Goal: Transaction & Acquisition: Obtain resource

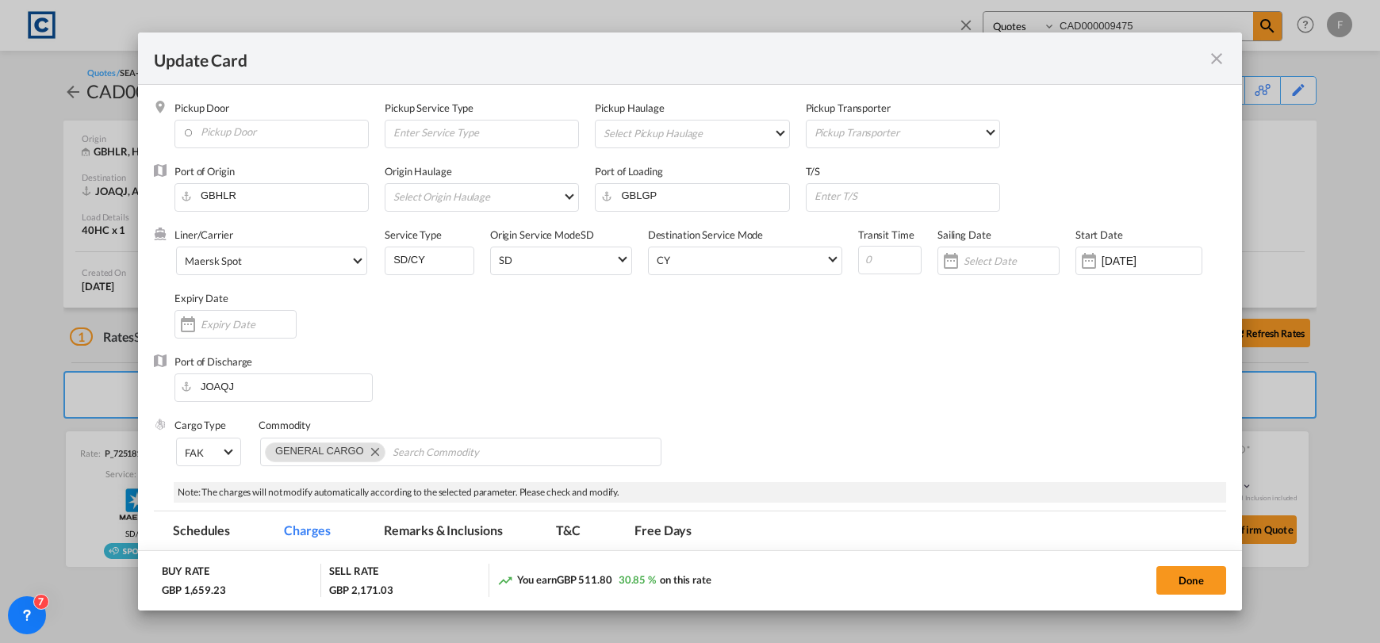
select select "Quotes"
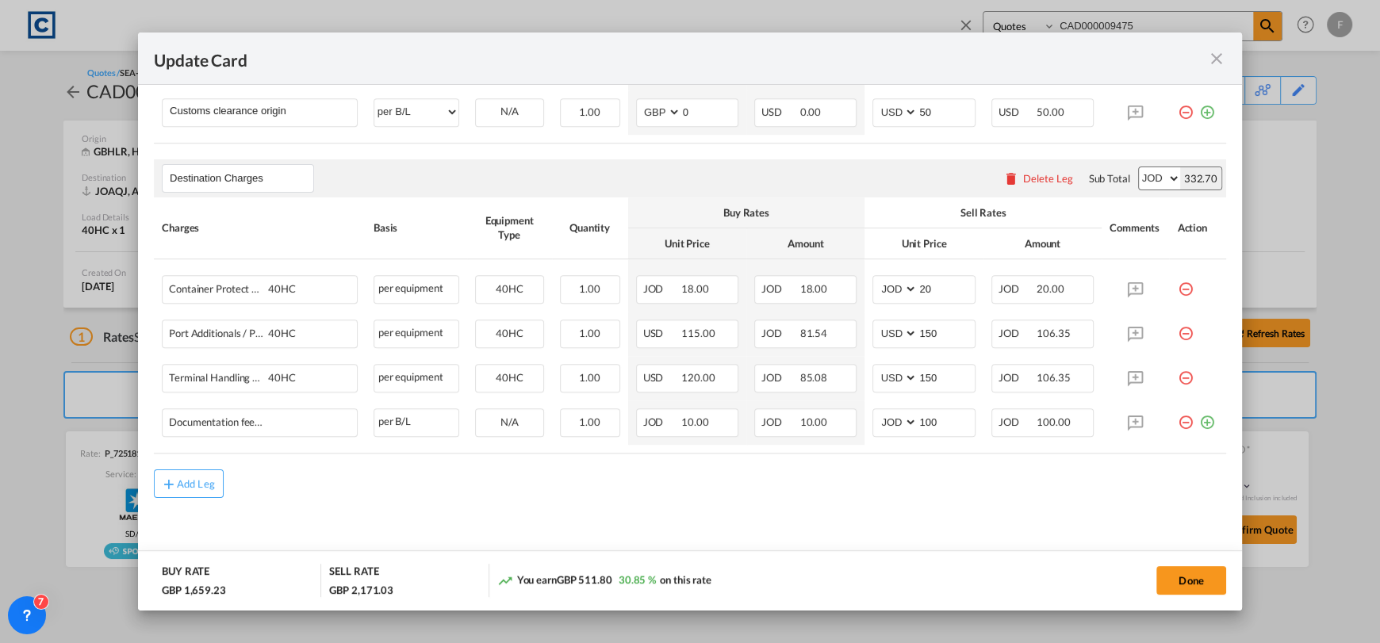
drag, startPoint x: 1212, startPoint y: 59, endPoint x: 1073, endPoint y: 20, distance: 145.1
click at [1212, 59] on md-icon "icon-close fg-AAA8AD m-0 pointer" at bounding box center [1216, 58] width 19 height 19
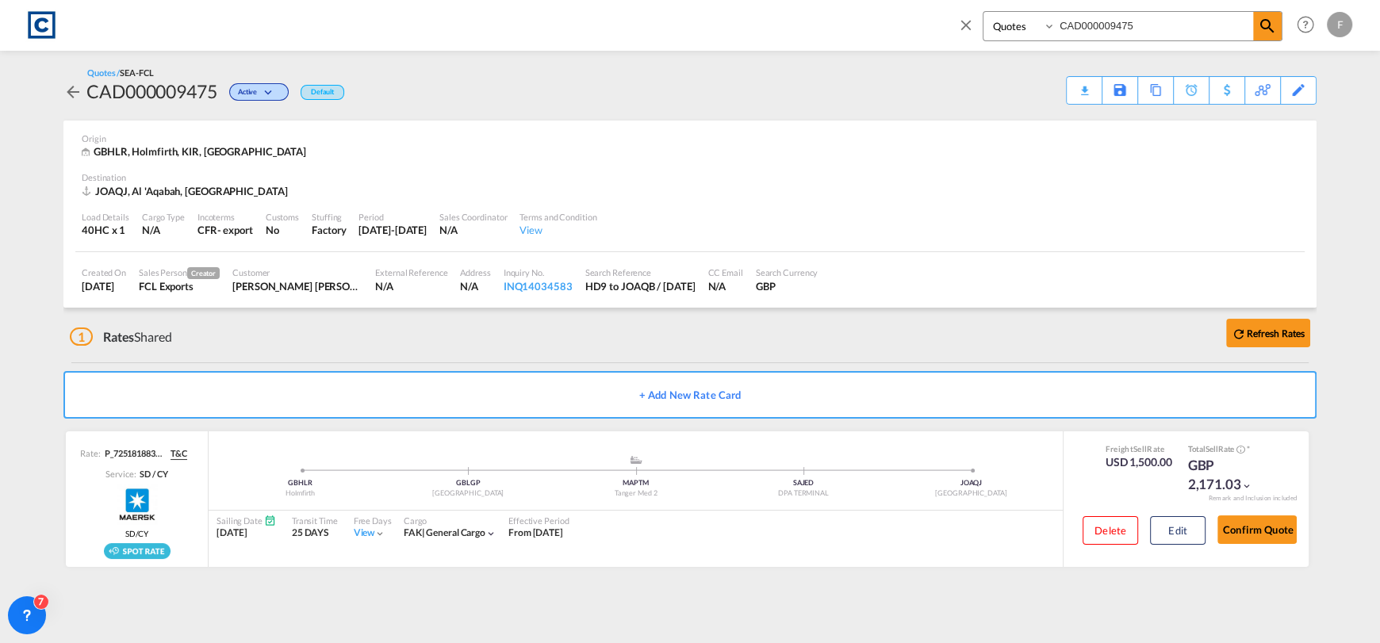
click at [967, 25] on md-icon "icon-close" at bounding box center [965, 24] width 17 height 17
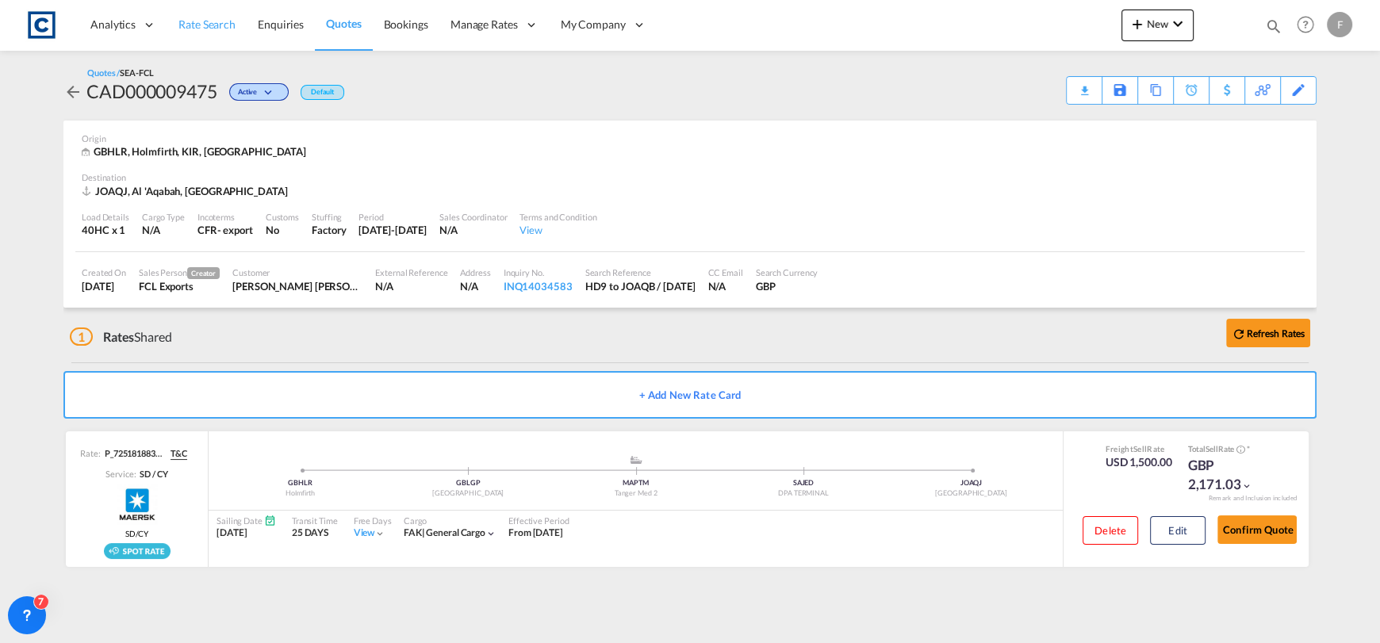
click at [221, 17] on span "Rate Search" at bounding box center [206, 23] width 57 height 13
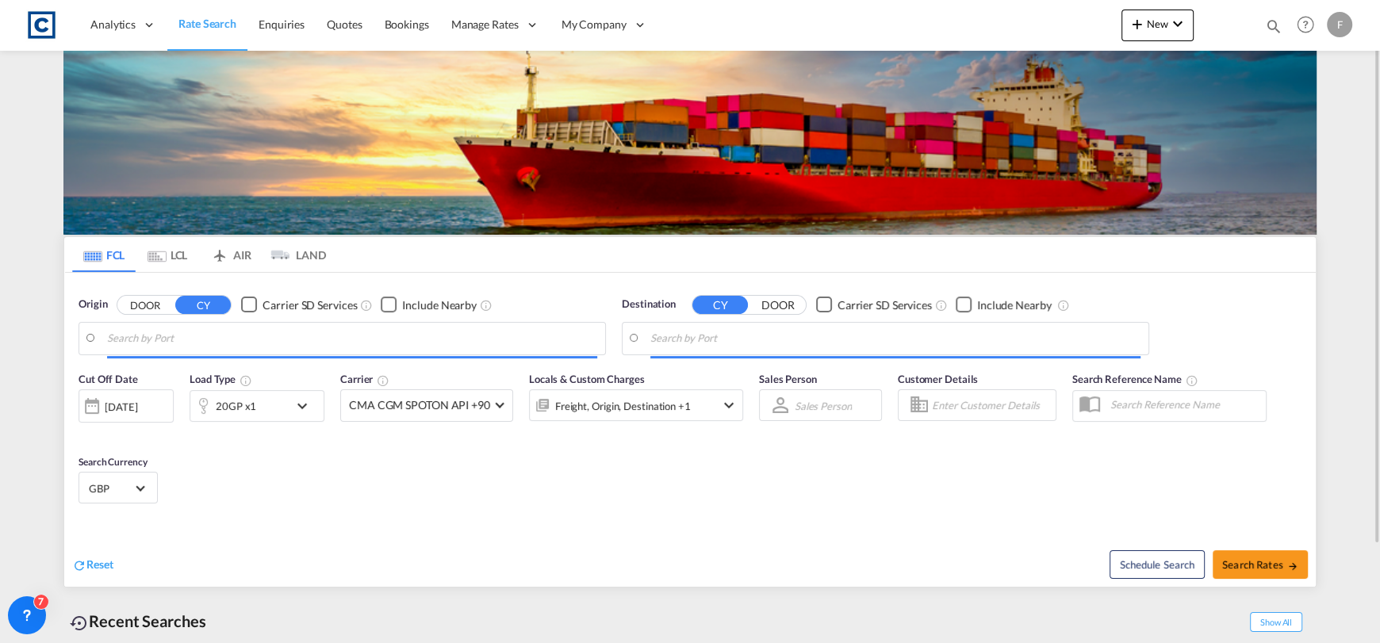
type input "GB-HD9, Kirklees"
type input "Aqaba, JOAQB"
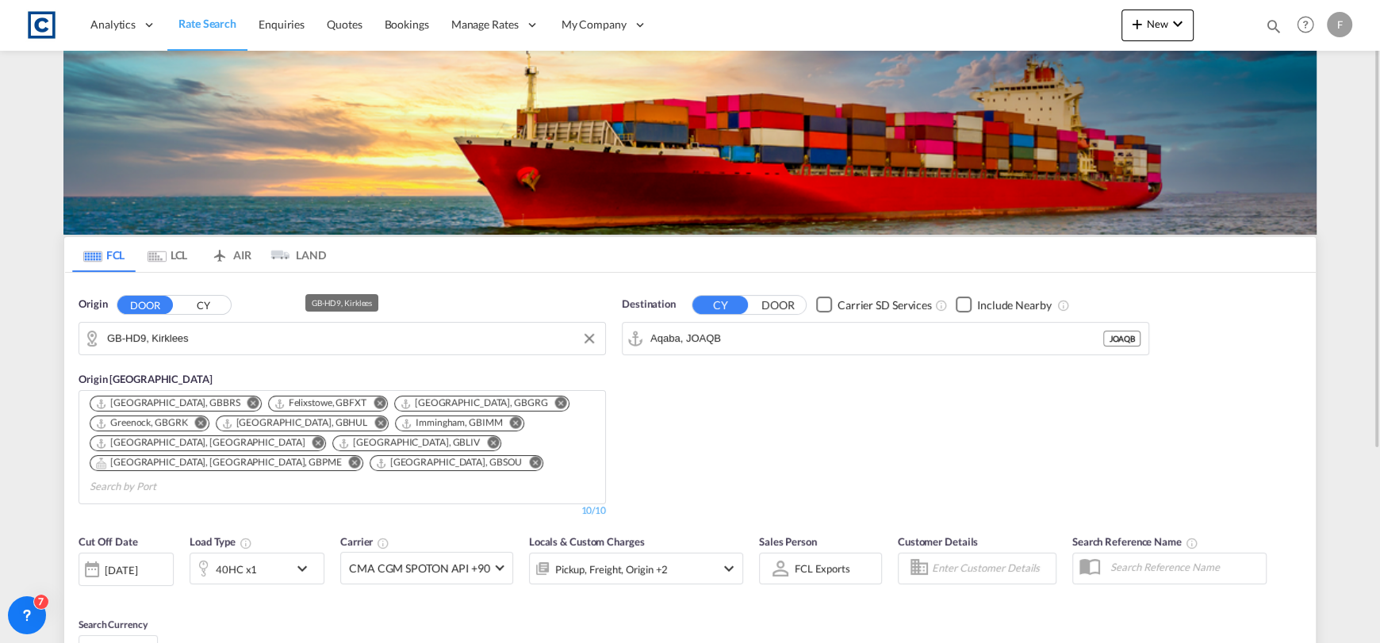
click at [212, 350] on input "GB-HD9, Kirklees" at bounding box center [352, 339] width 490 height 24
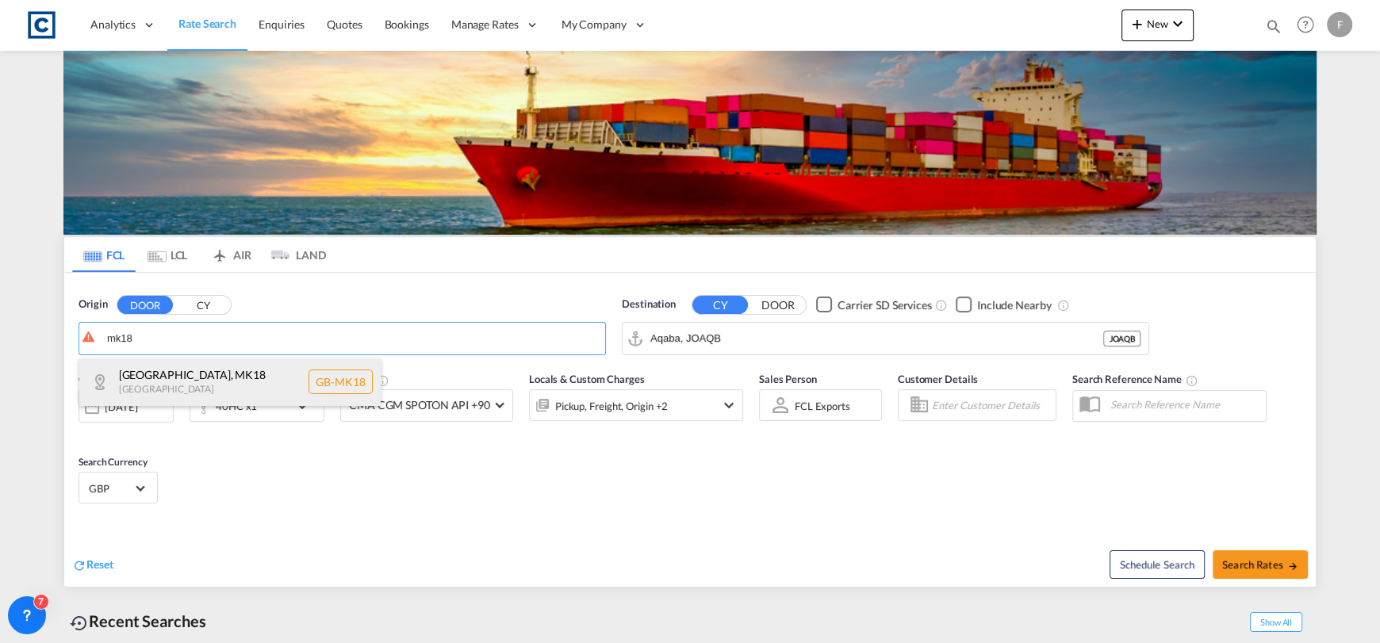
click at [224, 367] on div "[GEOGRAPHIC_DATA] , MK18 [GEOGRAPHIC_DATA] [GEOGRAPHIC_DATA]-MK18" at bounding box center [229, 382] width 301 height 48
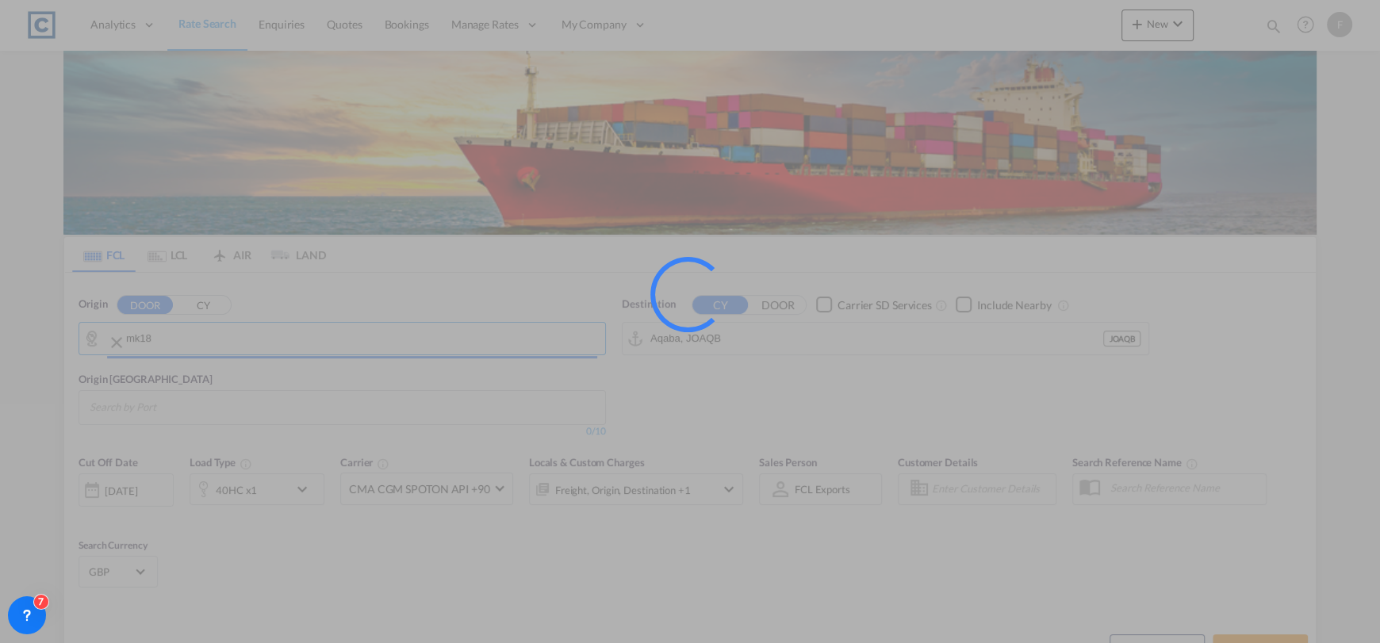
type input "GB-MK18, [GEOGRAPHIC_DATA]"
click at [781, 328] on input "Aqaba, JOAQB" at bounding box center [876, 339] width 453 height 24
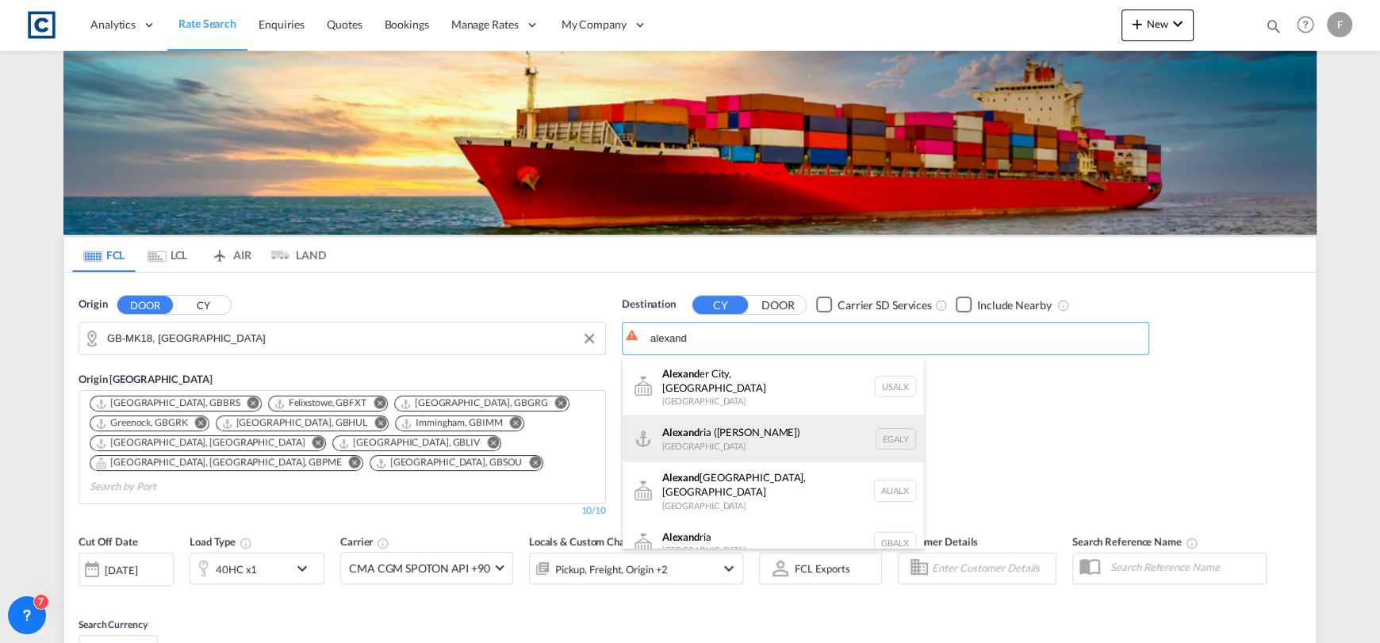
click at [781, 415] on div "[PERSON_NAME] ([GEOGRAPHIC_DATA]) [GEOGRAPHIC_DATA] EGALY" at bounding box center [772, 439] width 301 height 48
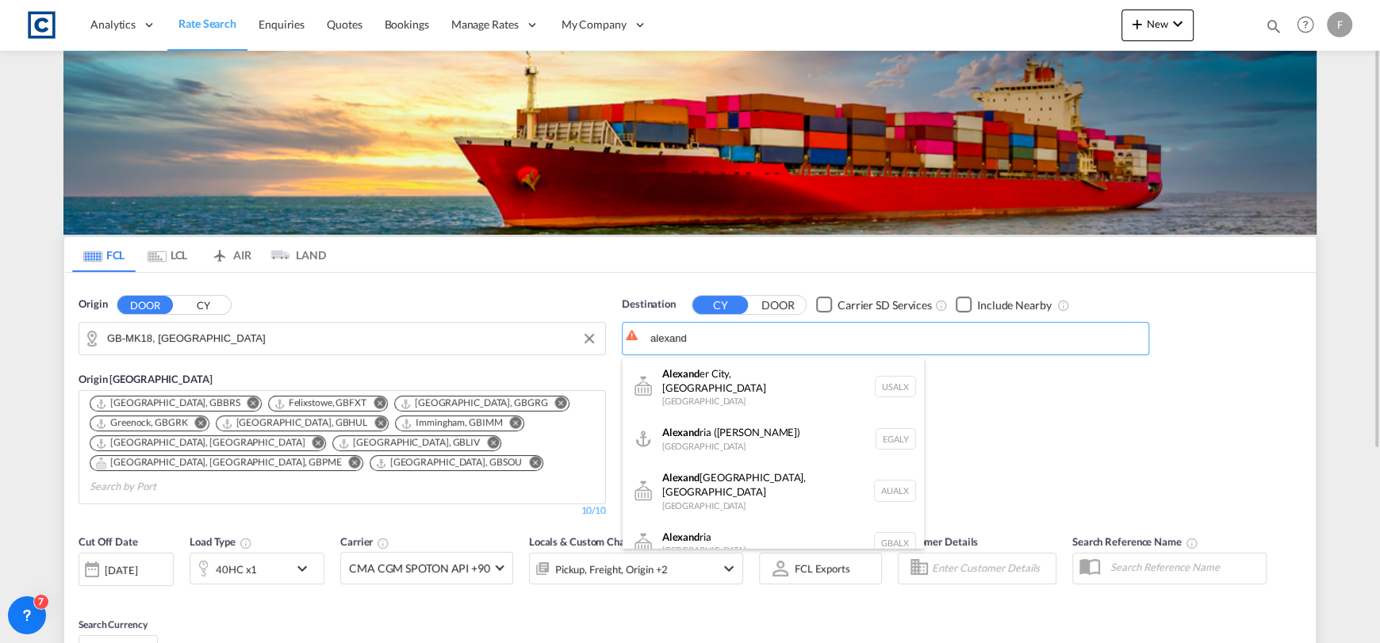
type input "Alexandria ([GEOGRAPHIC_DATA]), EGALY"
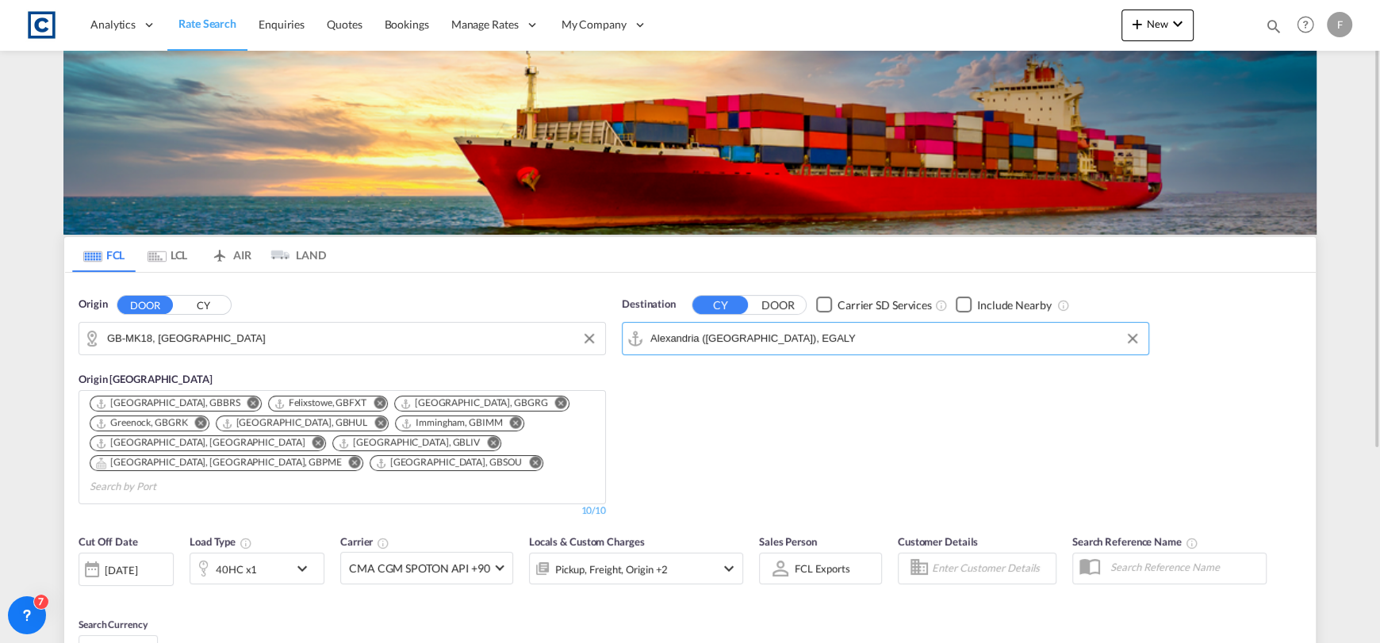
click at [132, 563] on div "[DATE]" at bounding box center [121, 570] width 33 height 14
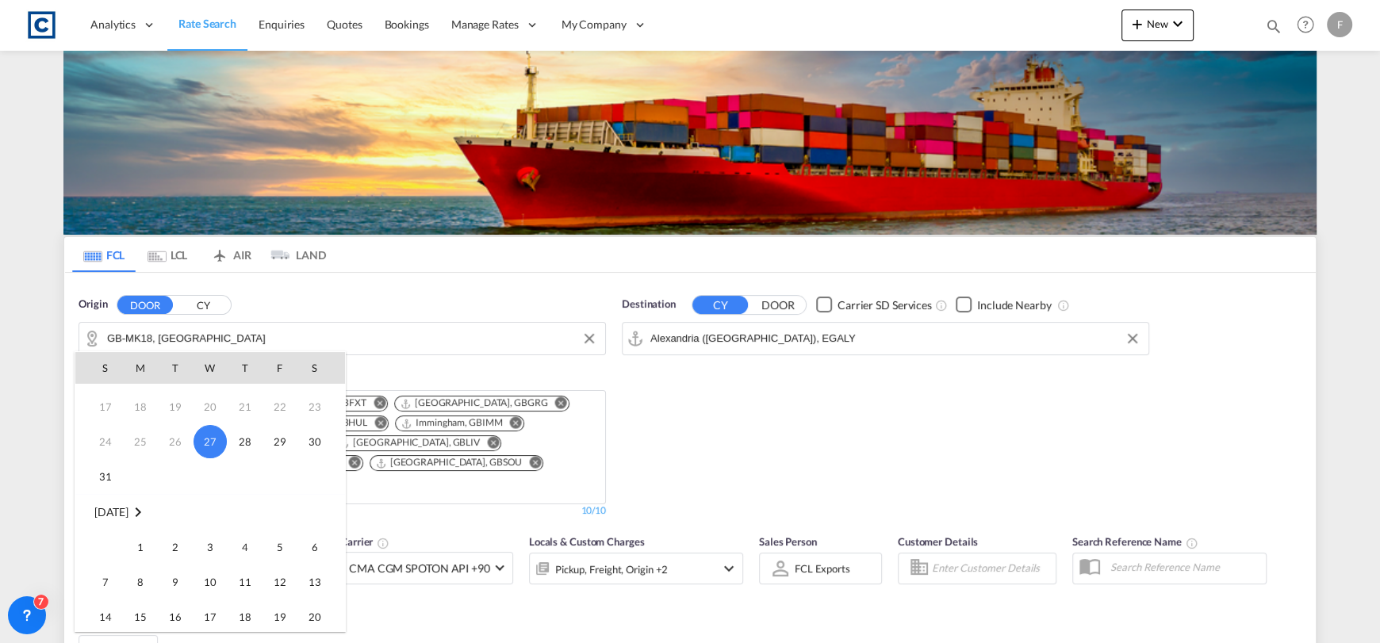
scroll to position [159, 0]
click at [146, 496] on span "1" at bounding box center [140, 489] width 32 height 32
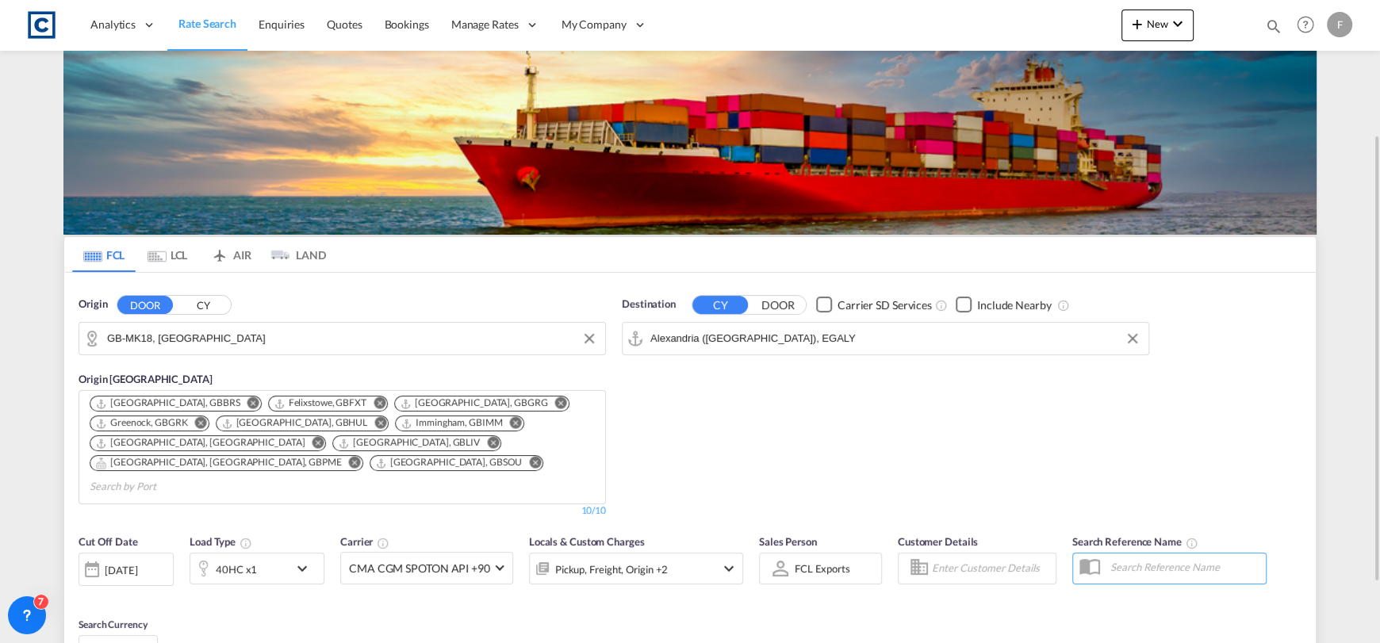
scroll to position [158, 0]
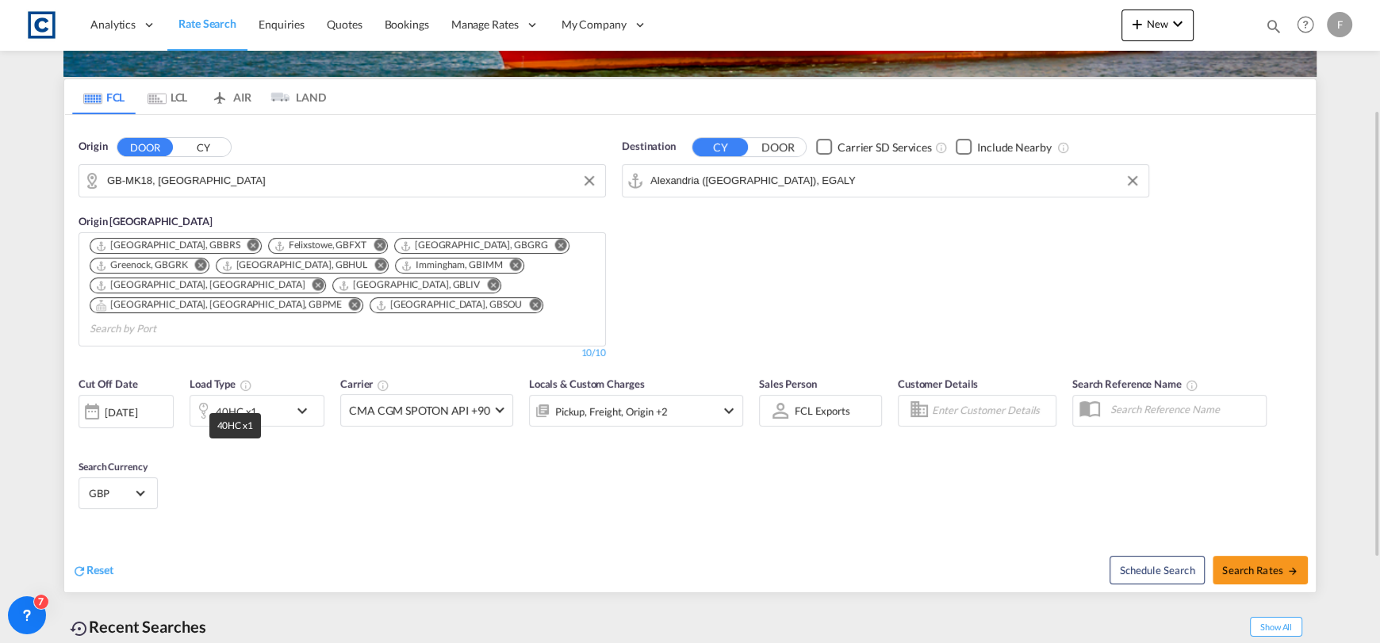
click at [243, 400] on div "40HC x1" at bounding box center [236, 411] width 41 height 22
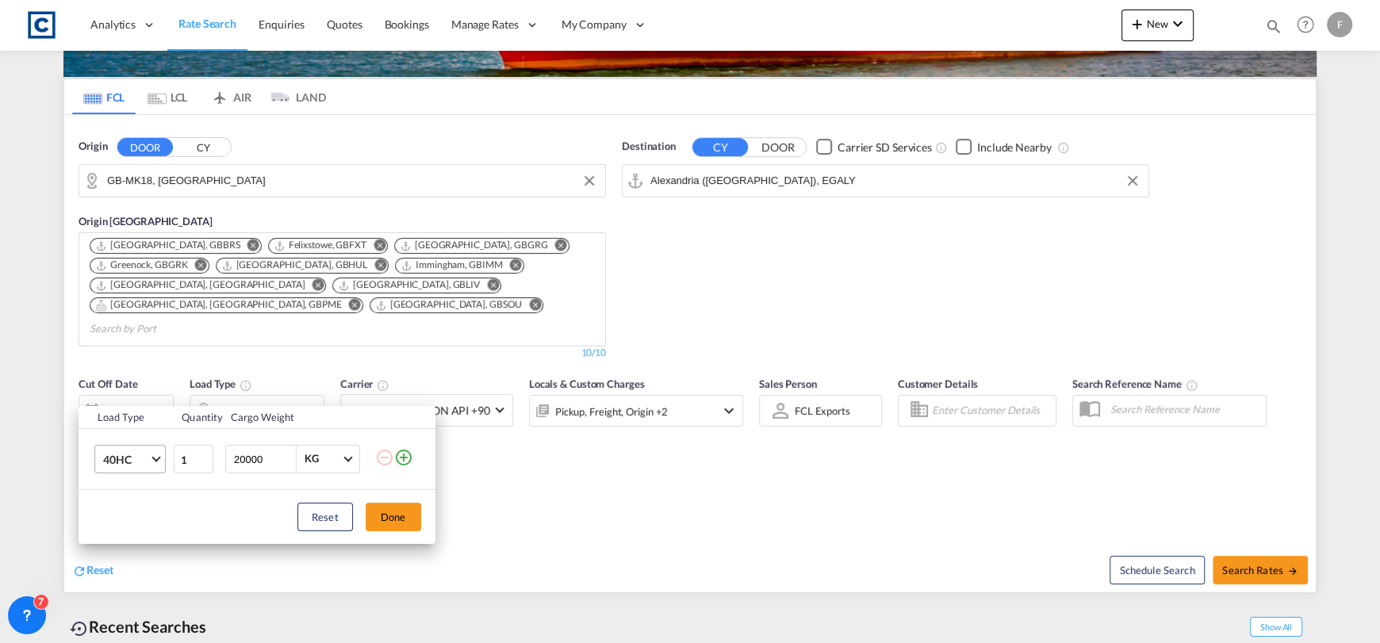
click at [144, 450] on md-select-value "40HC" at bounding box center [132, 459] width 63 height 27
click at [133, 385] on md-option "20GP" at bounding box center [144, 383] width 108 height 38
click at [403, 515] on button "Done" at bounding box center [394, 517] width 56 height 29
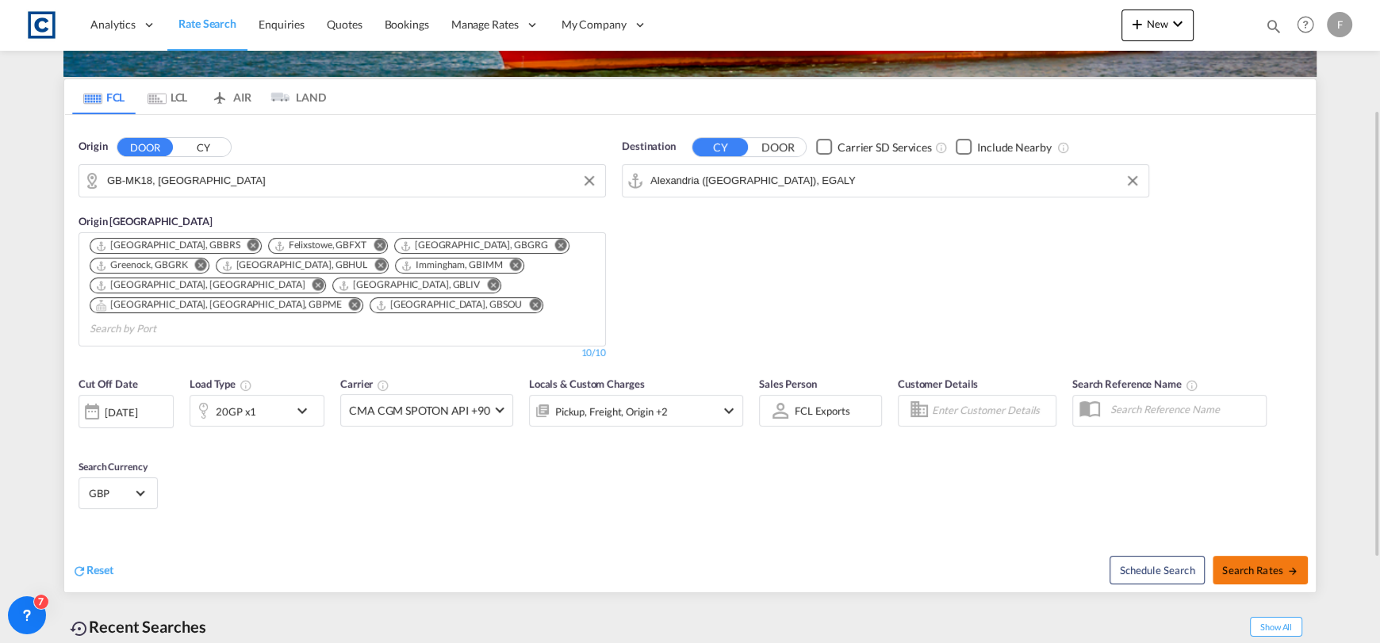
click at [1264, 556] on button "Search Rates" at bounding box center [1259, 570] width 95 height 29
type input "MK18 to EGALY / [DATE]"
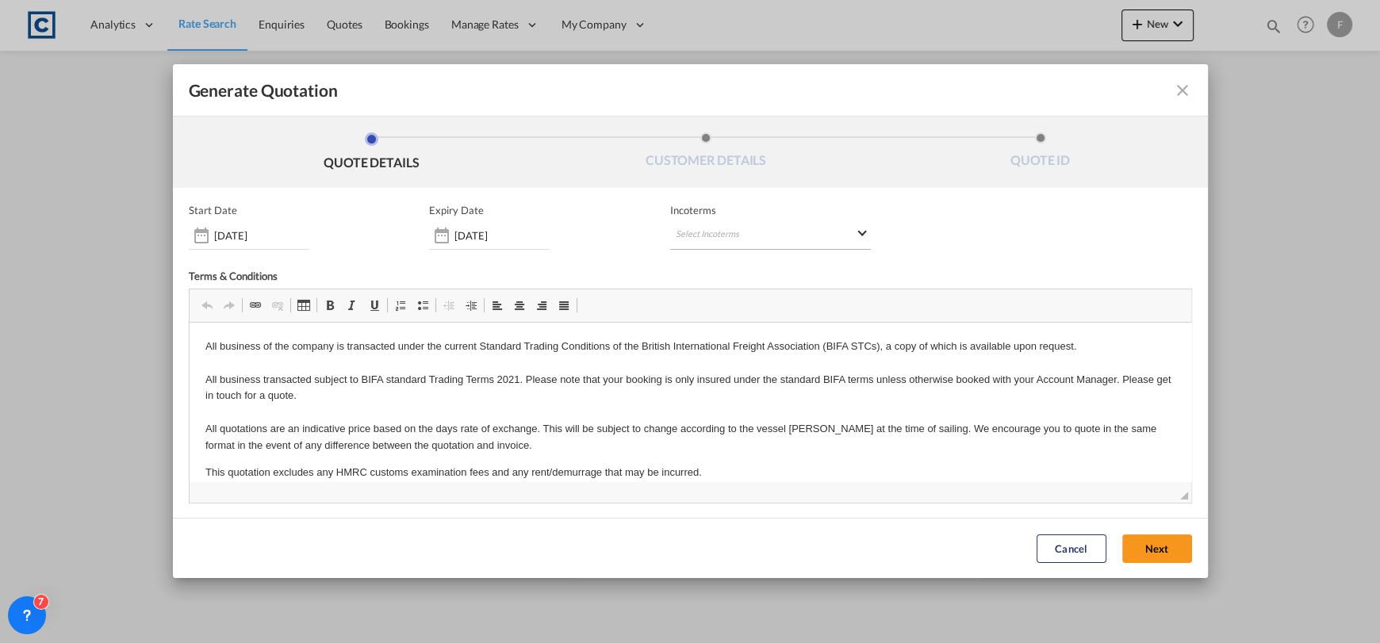
click at [806, 230] on md-select "Select Incoterms DPU - import Delivery at Place Unloaded CFR - export Cost and …" at bounding box center [770, 235] width 201 height 29
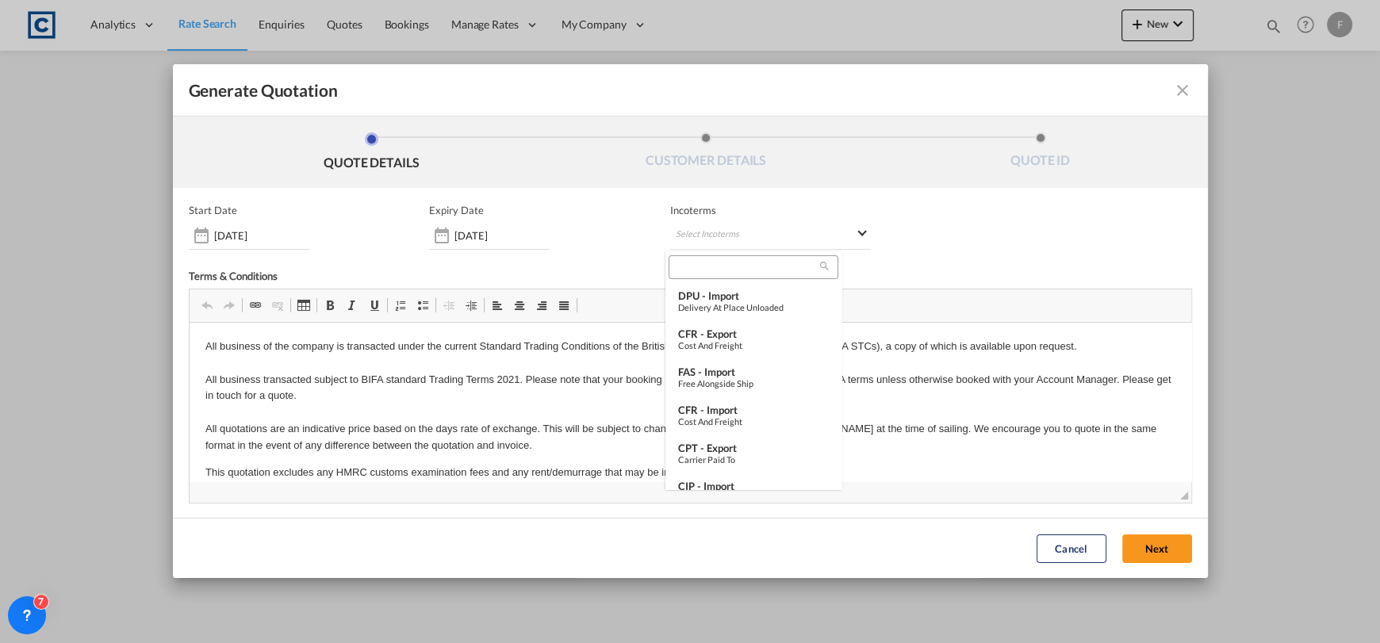
click at [775, 274] on input "search" at bounding box center [746, 267] width 147 height 14
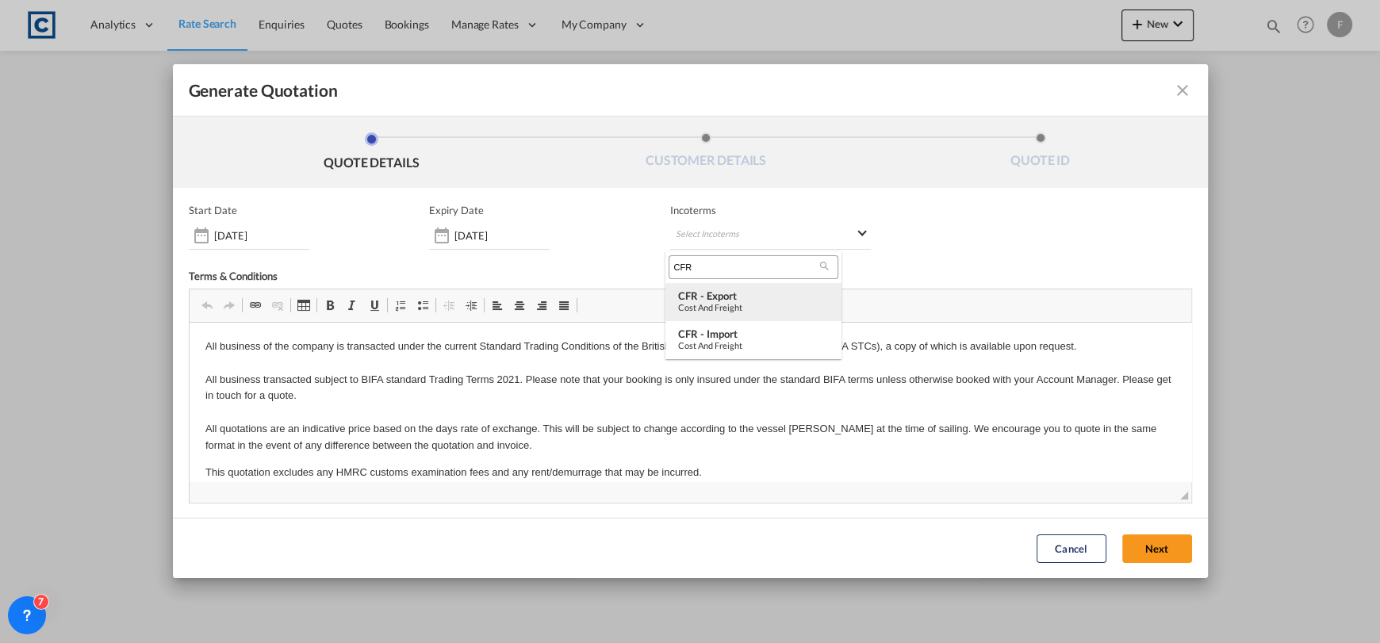
type input "CFR"
click at [777, 302] on div "Cost and Freight" at bounding box center [753, 307] width 151 height 10
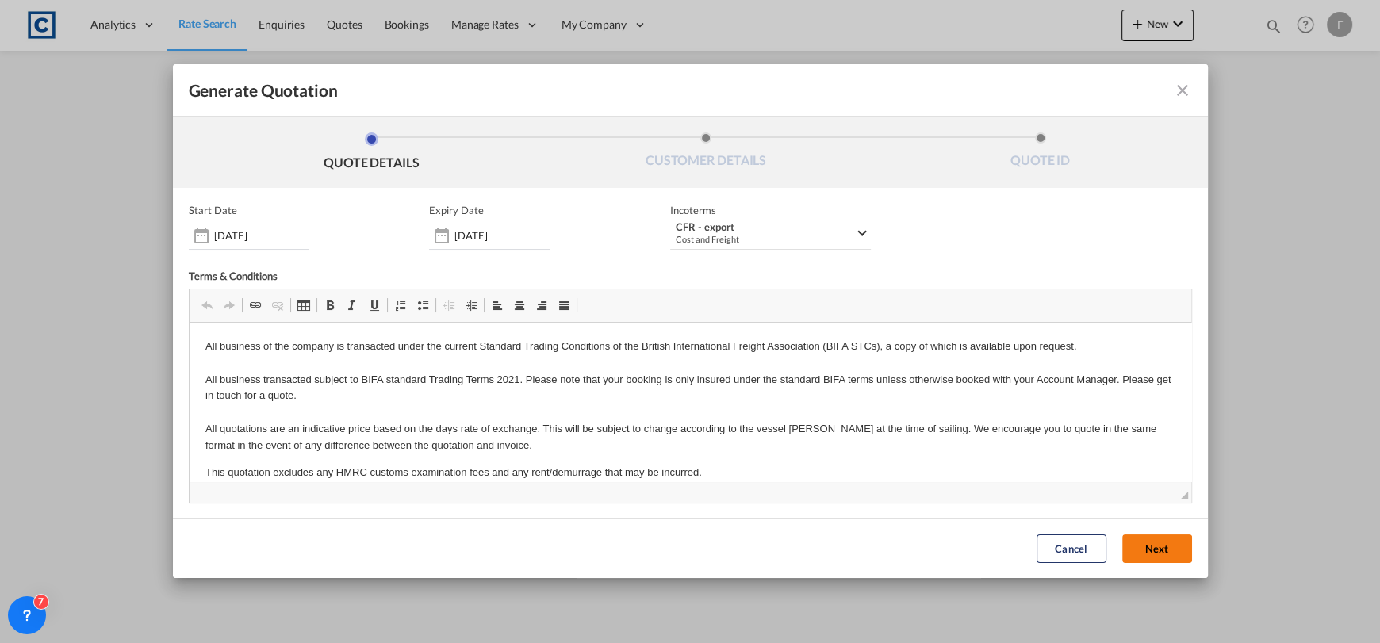
click at [1122, 549] on button "Next" at bounding box center [1157, 548] width 70 height 29
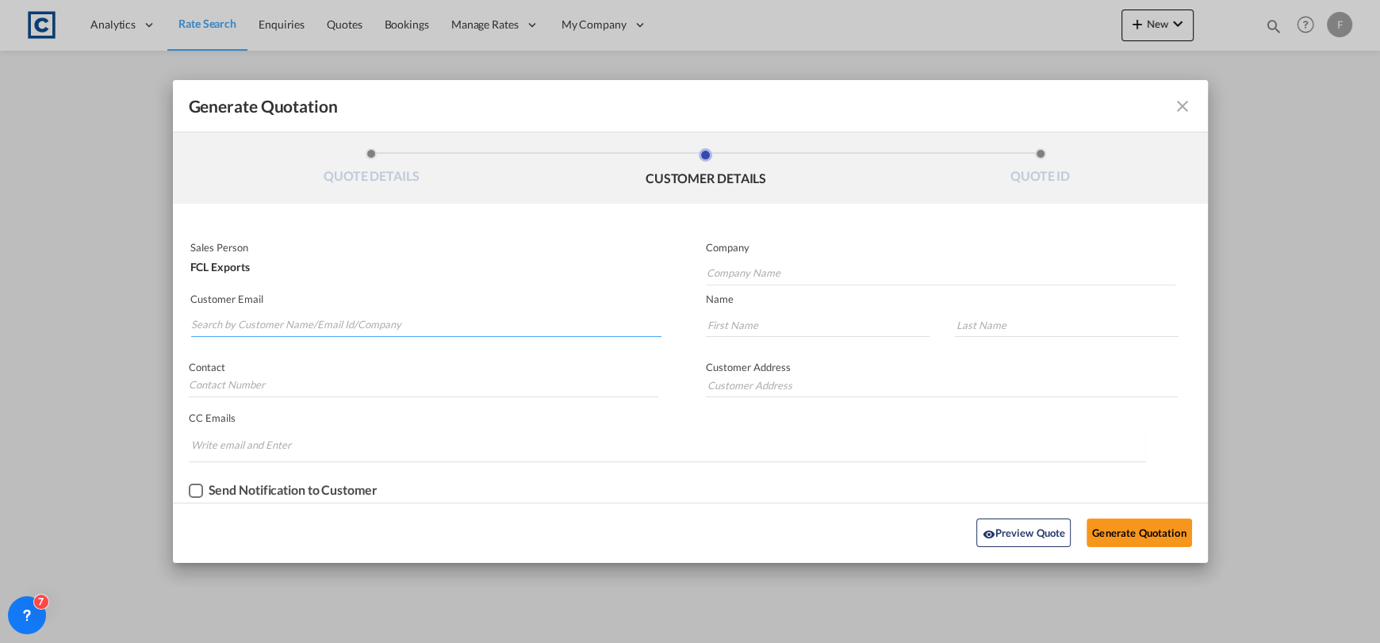
click at [347, 320] on input "Search by Customer Name/Email Id/Company" at bounding box center [426, 325] width 471 height 24
type input "[PERSON_NAME]"
click at [1086, 519] on button "Generate Quotation" at bounding box center [1138, 533] width 105 height 29
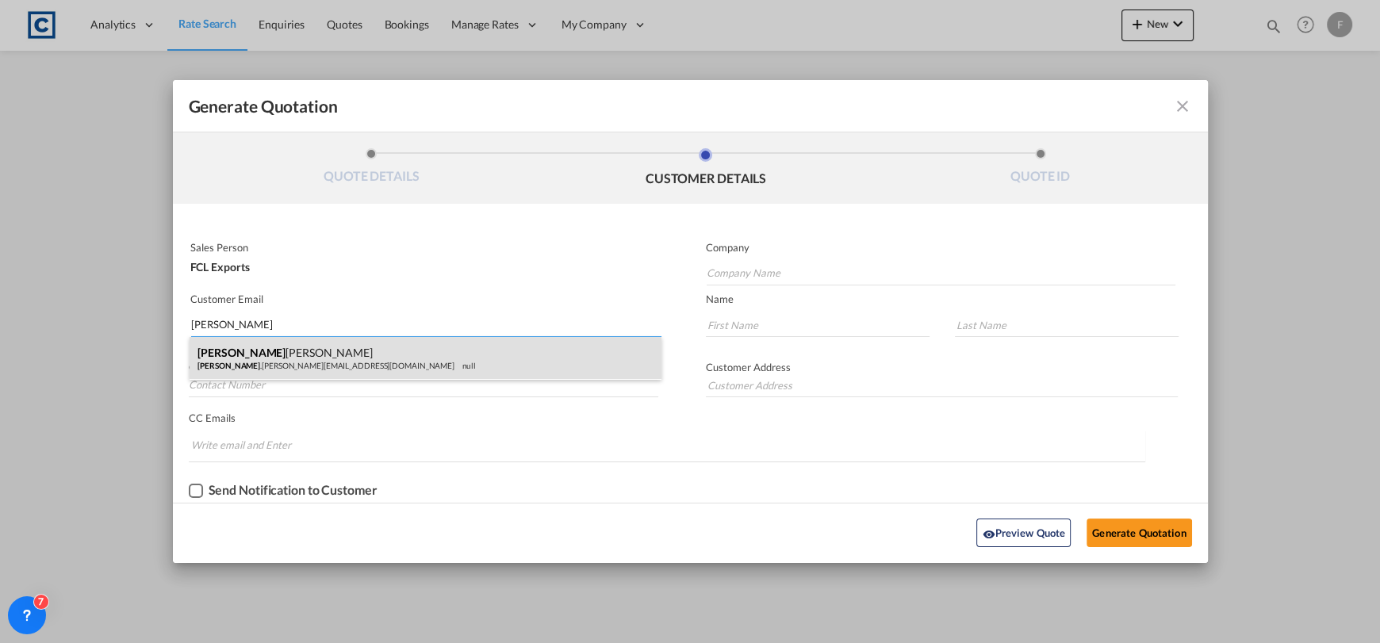
click at [323, 363] on div "[PERSON_NAME] [PERSON_NAME] .[PERSON_NAME][EMAIL_ADDRESS][DOMAIN_NAME] null" at bounding box center [426, 358] width 472 height 43
type input "Unifreight"
type input "[PERSON_NAME][EMAIL_ADDRESS][PERSON_NAME][DOMAIN_NAME]"
type input "[PERSON_NAME]"
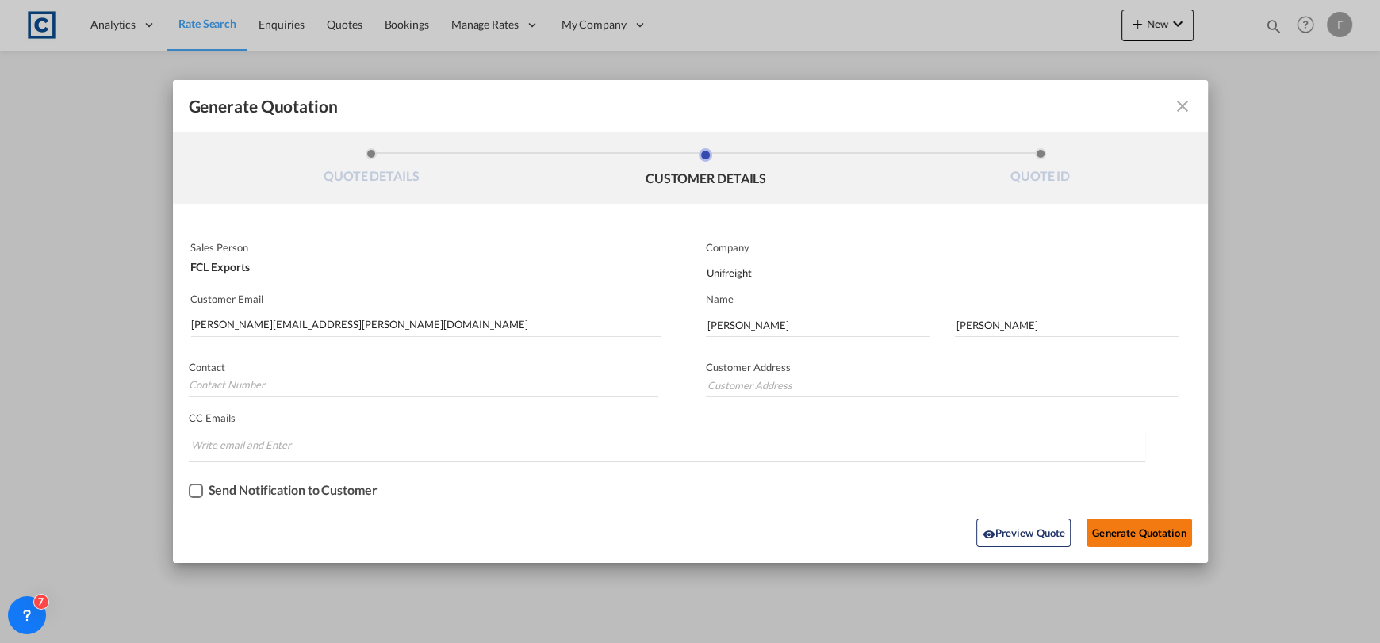
click at [1128, 528] on button "Generate Quotation" at bounding box center [1138, 533] width 105 height 29
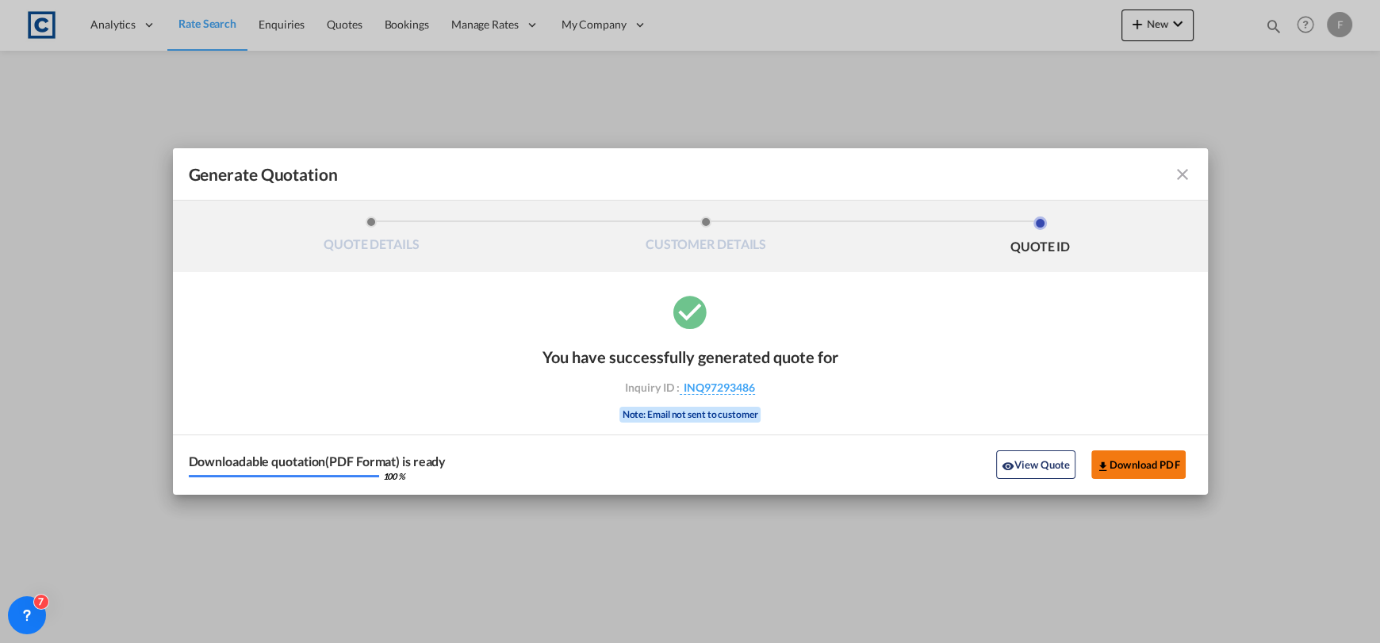
click at [1127, 469] on button "Download PDF" at bounding box center [1138, 464] width 94 height 29
